Goal: Transaction & Acquisition: Purchase product/service

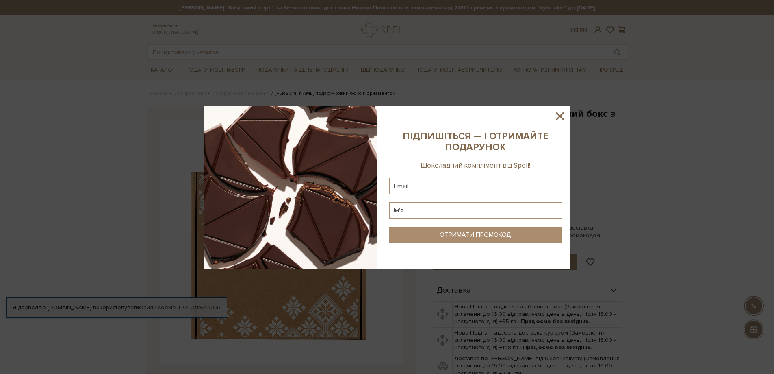
click at [561, 118] on icon at bounding box center [560, 116] width 14 height 14
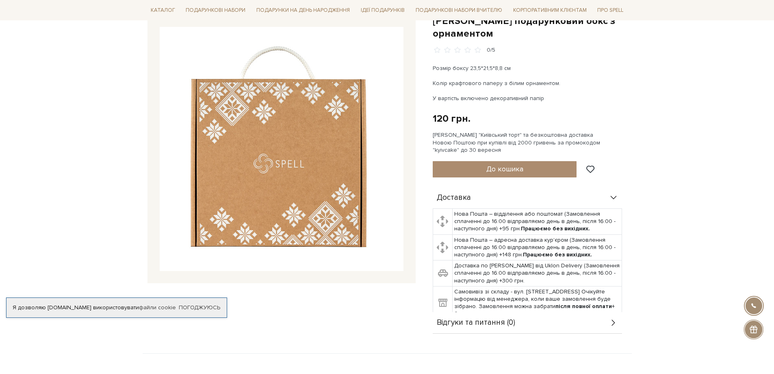
scroll to position [81, 0]
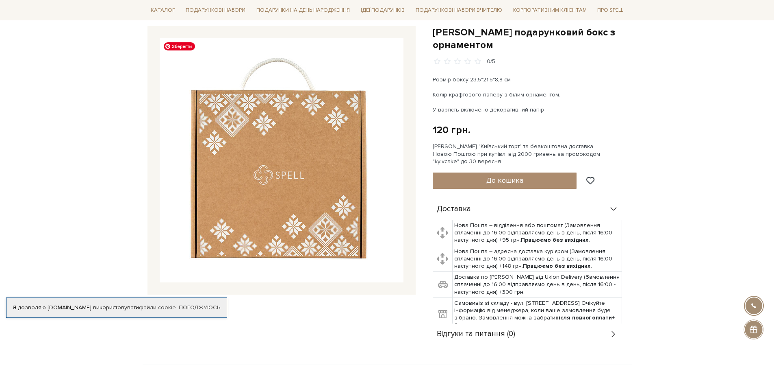
click at [338, 210] on img at bounding box center [282, 160] width 244 height 244
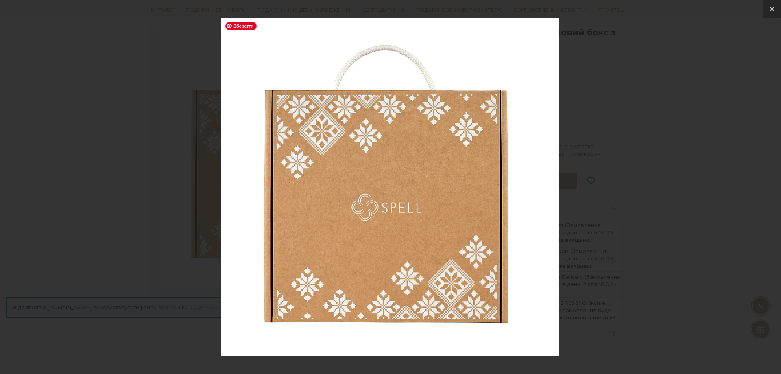
click at [407, 178] on img at bounding box center [390, 187] width 338 height 338
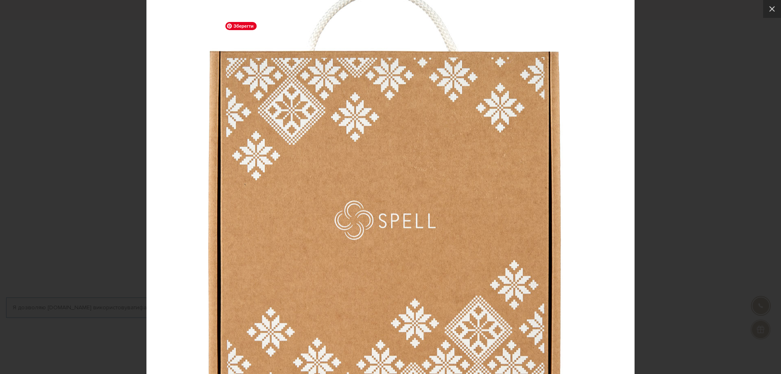
click at [663, 89] on div at bounding box center [390, 187] width 781 height 374
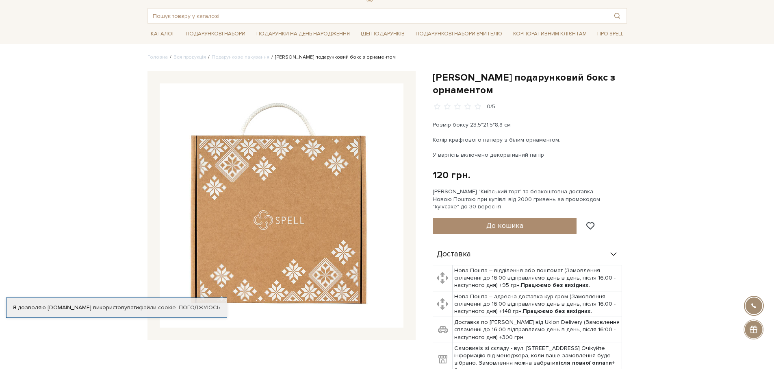
scroll to position [0, 0]
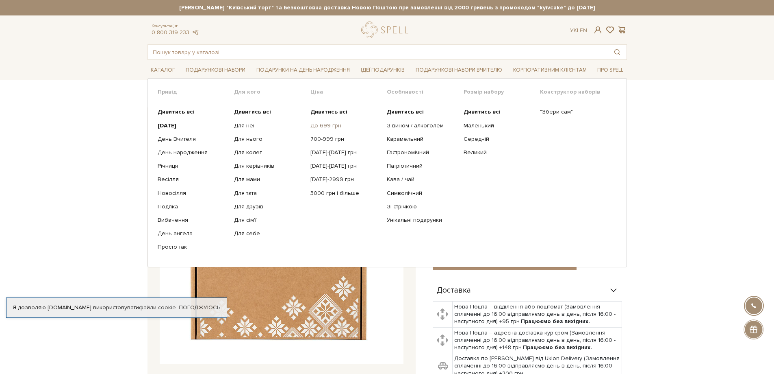
click at [327, 125] on link "До 699 грн" at bounding box center [346, 125] width 70 height 7
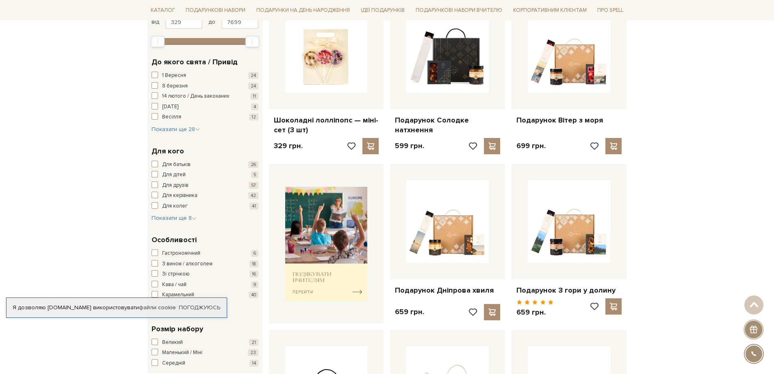
scroll to position [163, 0]
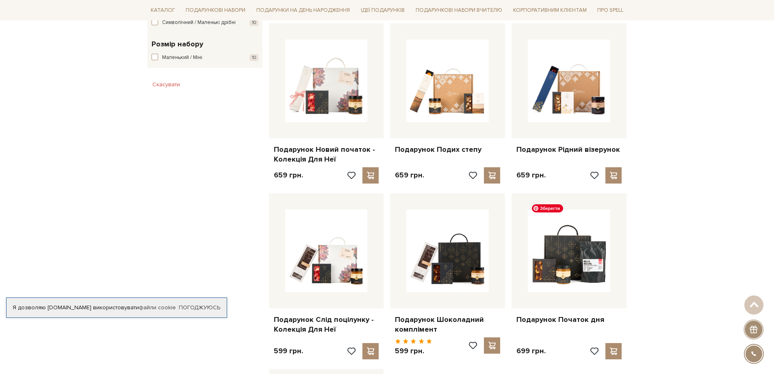
scroll to position [366, 0]
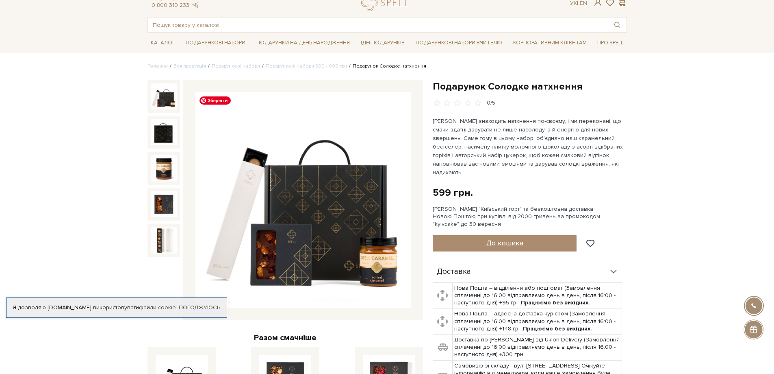
scroll to position [41, 0]
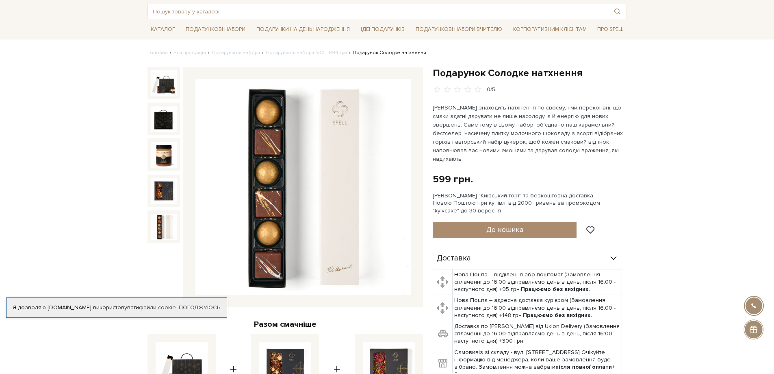
click at [167, 219] on img at bounding box center [164, 226] width 26 height 26
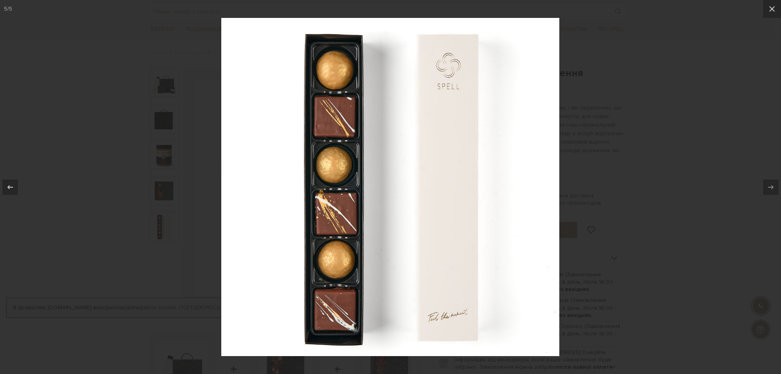
click at [645, 35] on div at bounding box center [390, 187] width 781 height 374
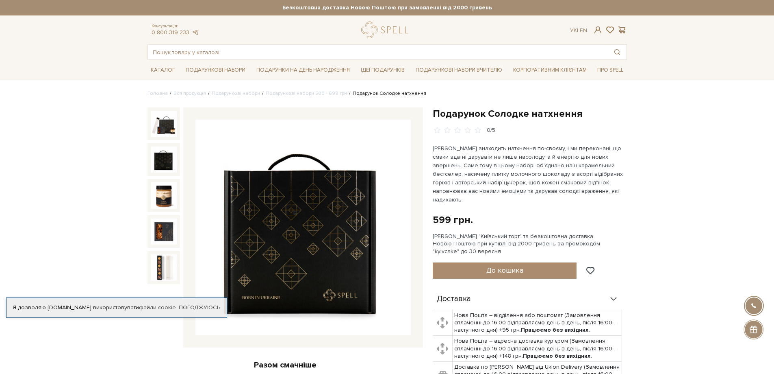
click at [161, 170] on img at bounding box center [164, 159] width 26 height 26
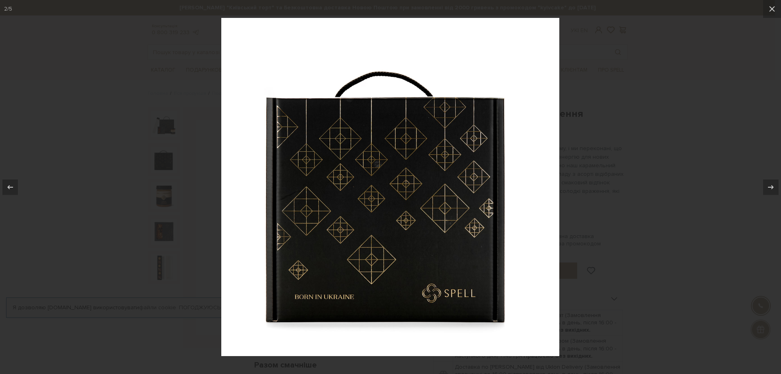
click at [671, 59] on div at bounding box center [390, 187] width 781 height 374
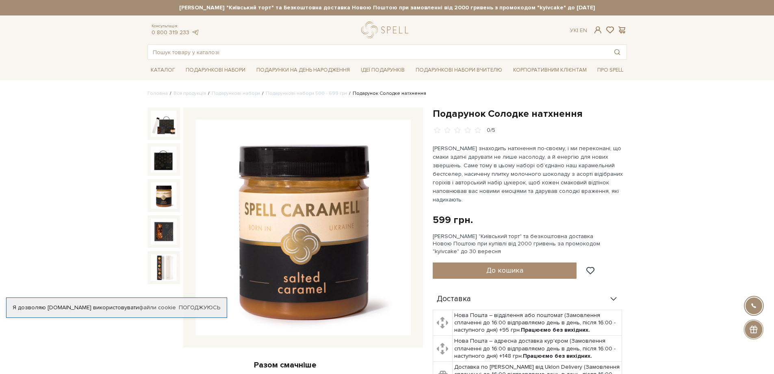
click at [163, 199] on img at bounding box center [164, 195] width 26 height 26
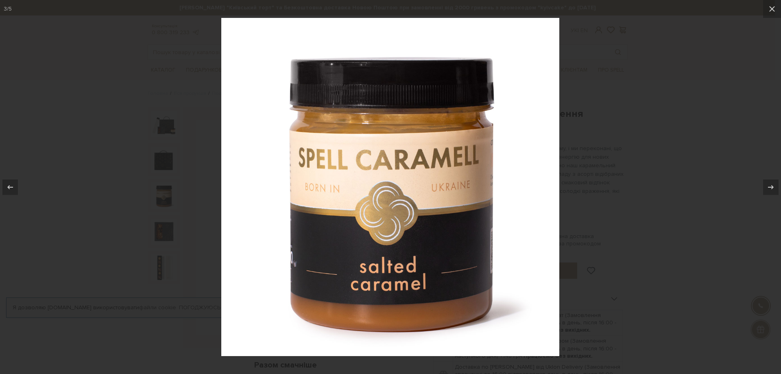
click at [668, 152] on div at bounding box center [390, 187] width 781 height 374
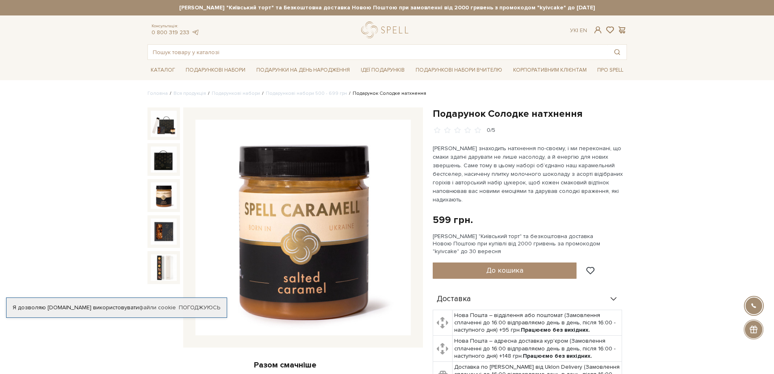
click at [158, 238] on img at bounding box center [164, 231] width 26 height 26
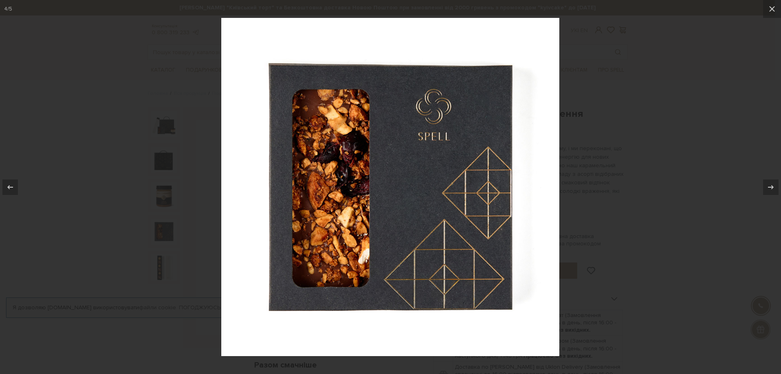
click at [644, 110] on div at bounding box center [390, 187] width 781 height 374
